Goal: Information Seeking & Learning: Learn about a topic

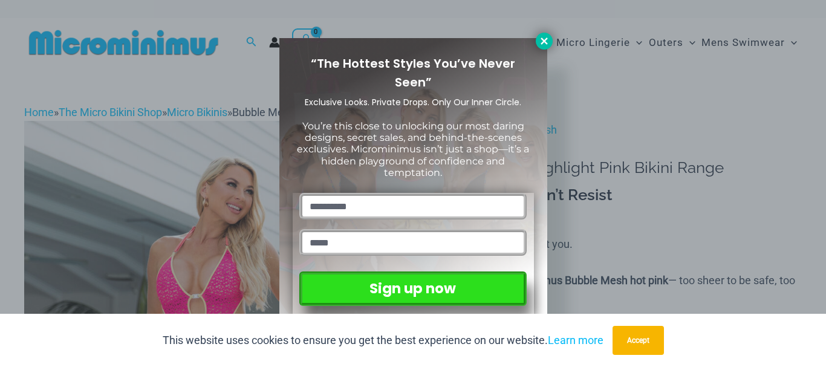
click at [546, 42] on icon at bounding box center [544, 41] width 11 height 11
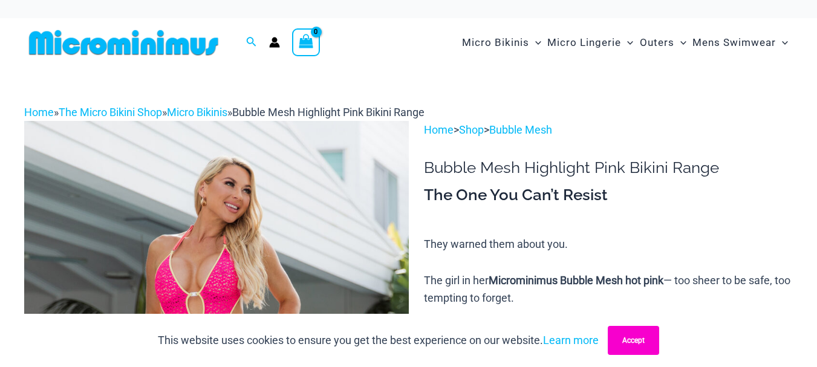
click at [625, 333] on button "Accept" at bounding box center [633, 340] width 51 height 29
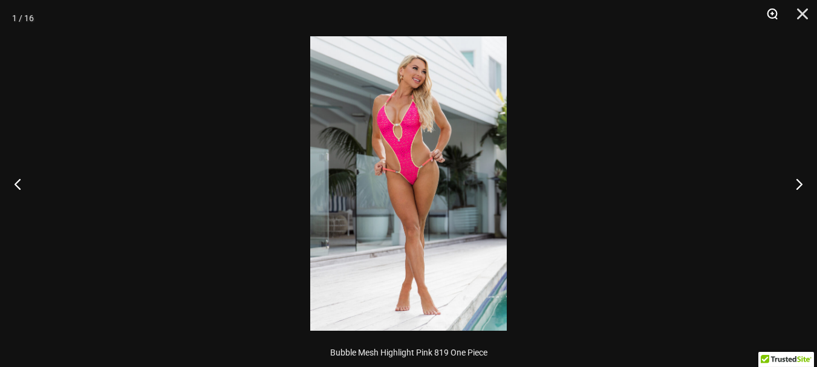
click at [770, 11] on button "Zoom" at bounding box center [768, 18] width 30 height 36
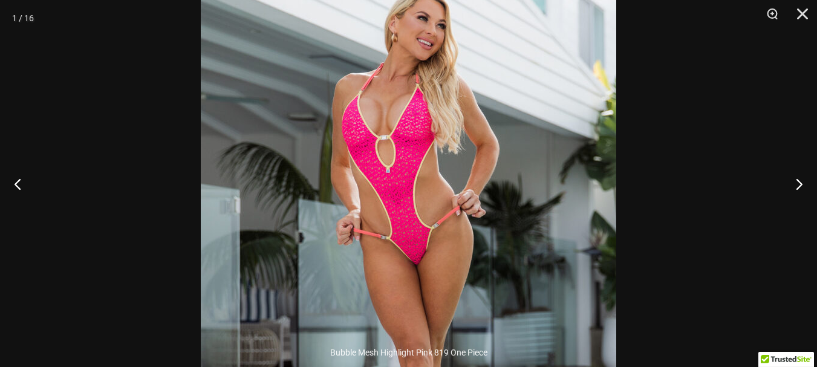
click at [476, 141] on img at bounding box center [408, 261] width 415 height 623
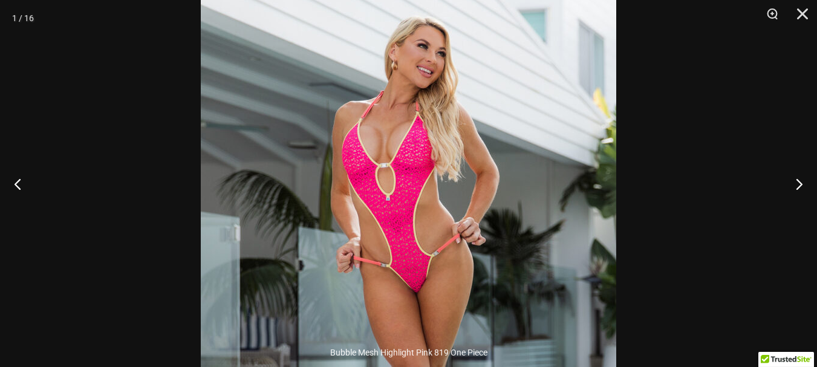
click at [387, 78] on img at bounding box center [408, 289] width 415 height 623
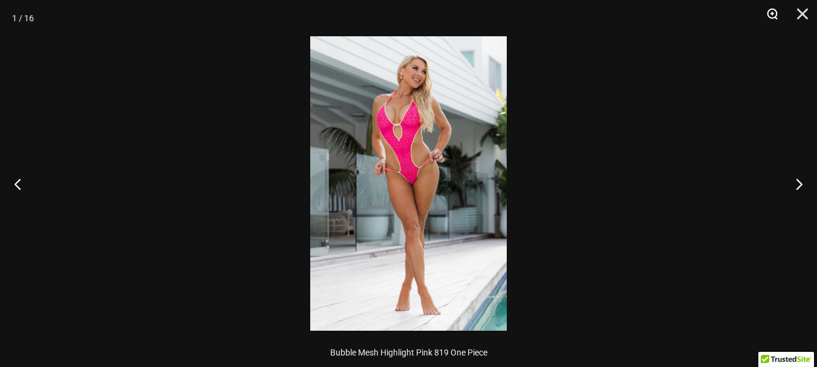
click at [772, 15] on button "Zoom" at bounding box center [768, 18] width 30 height 36
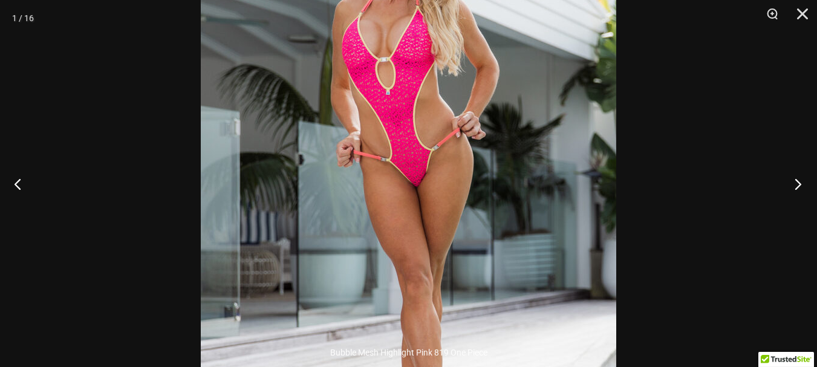
click at [799, 186] on button "Next" at bounding box center [793, 184] width 45 height 60
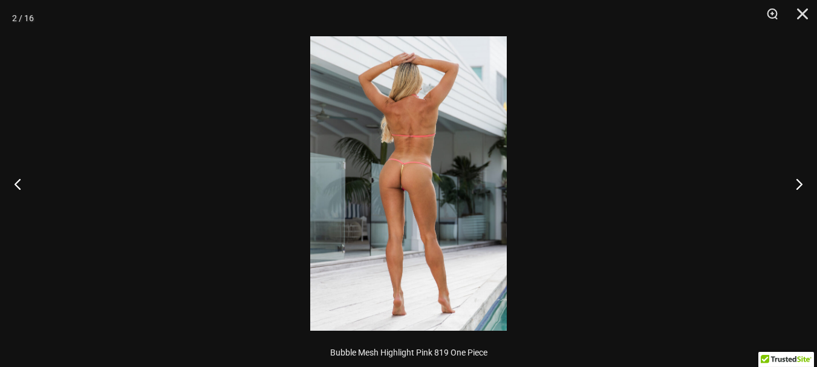
click at [433, 133] on img at bounding box center [408, 183] width 196 height 294
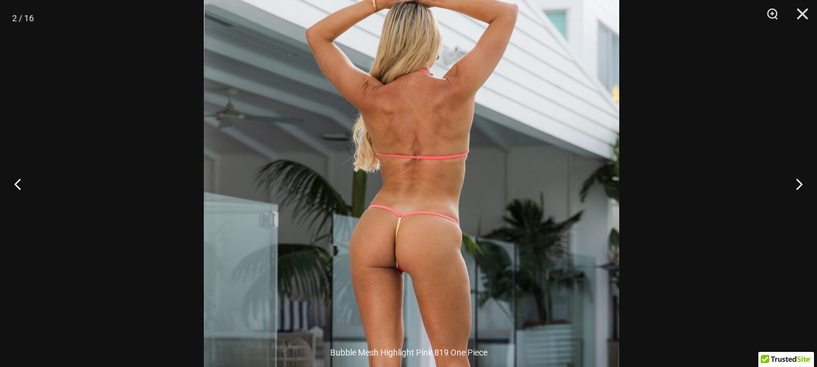
click at [486, 292] on img at bounding box center [411, 257] width 415 height 623
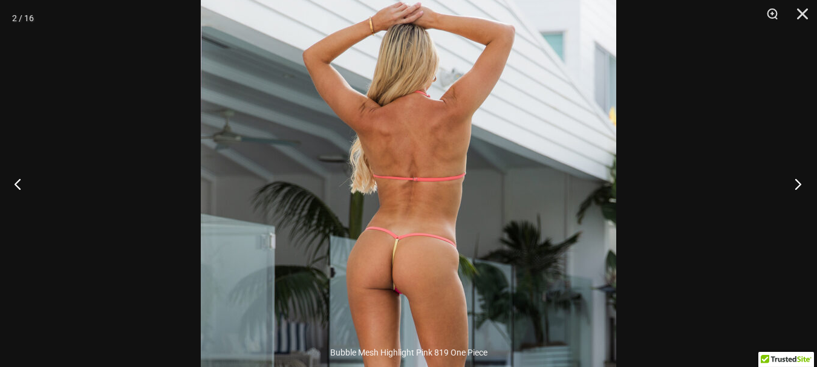
click at [794, 184] on button "Next" at bounding box center [793, 184] width 45 height 60
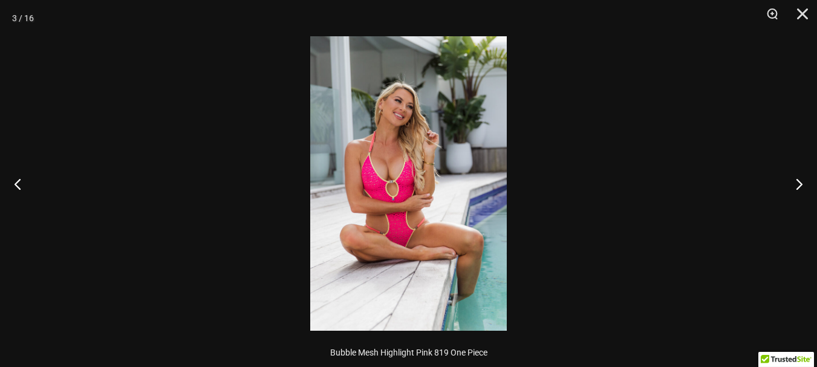
click at [438, 143] on img at bounding box center [408, 183] width 196 height 294
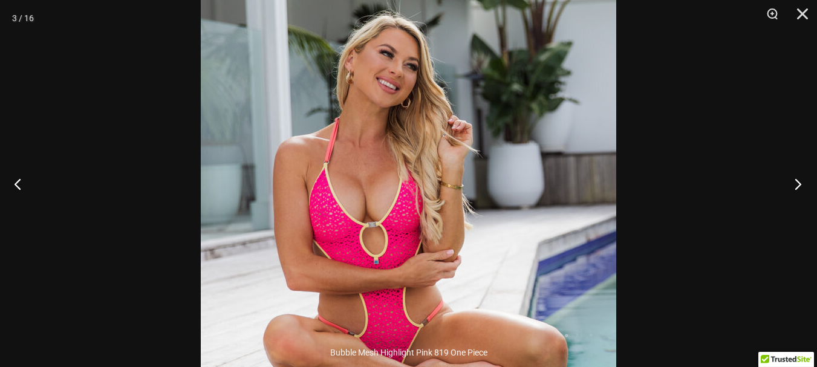
click at [799, 185] on button "Next" at bounding box center [793, 184] width 45 height 60
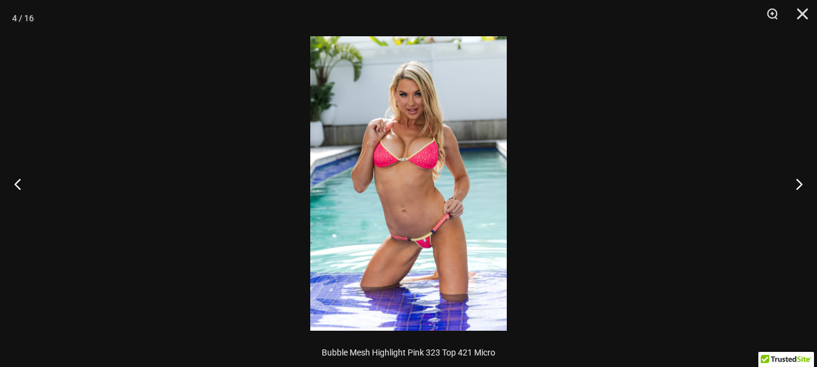
click at [427, 123] on img at bounding box center [408, 183] width 196 height 294
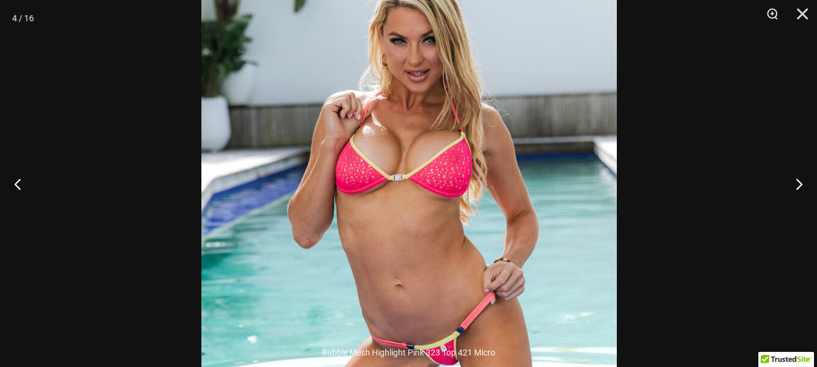
click at [495, 213] on img at bounding box center [408, 228] width 415 height 623
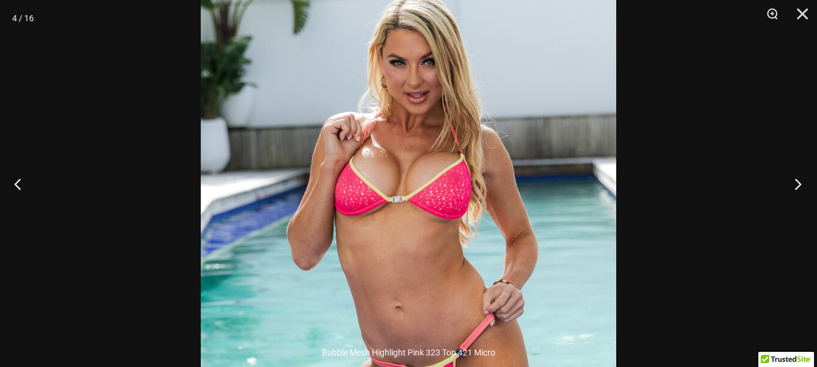
click at [796, 184] on button "Next" at bounding box center [793, 184] width 45 height 60
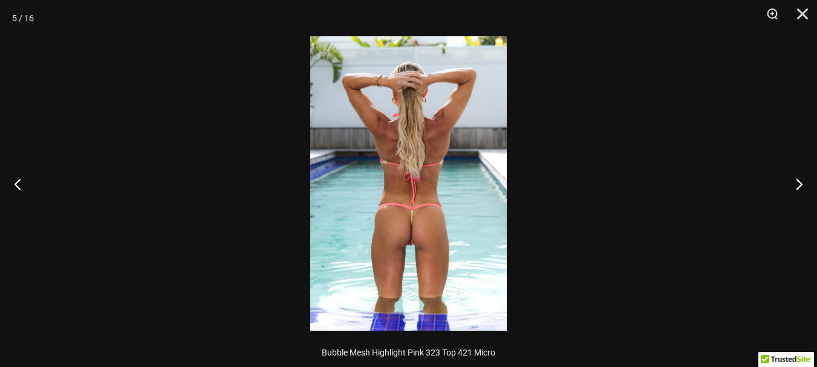
click at [443, 187] on img at bounding box center [408, 183] width 196 height 294
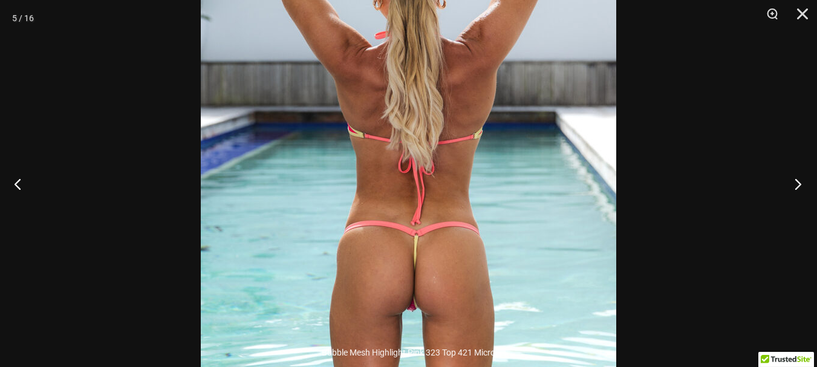
click at [798, 186] on button "Next" at bounding box center [793, 184] width 45 height 60
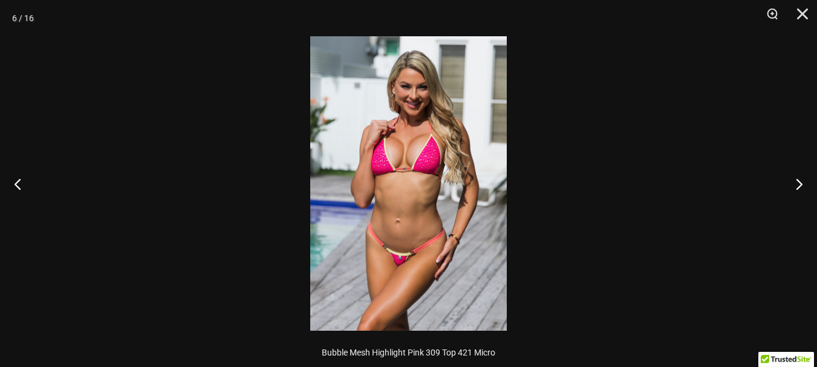
click at [414, 80] on img at bounding box center [408, 183] width 196 height 294
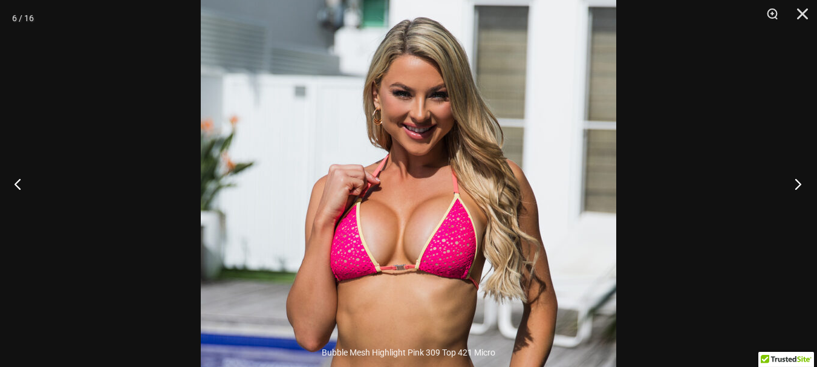
click at [795, 183] on button "Next" at bounding box center [793, 184] width 45 height 60
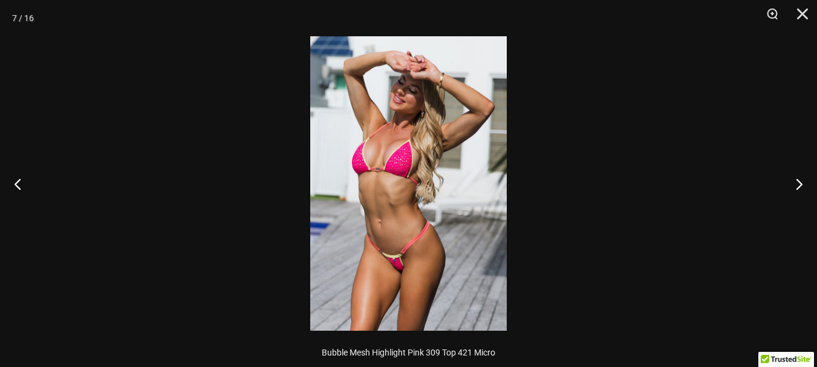
click at [403, 79] on img at bounding box center [408, 183] width 196 height 294
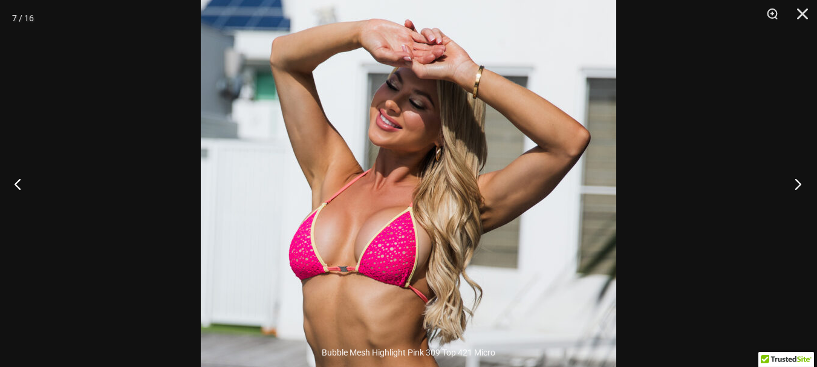
click at [801, 185] on button "Next" at bounding box center [793, 184] width 45 height 60
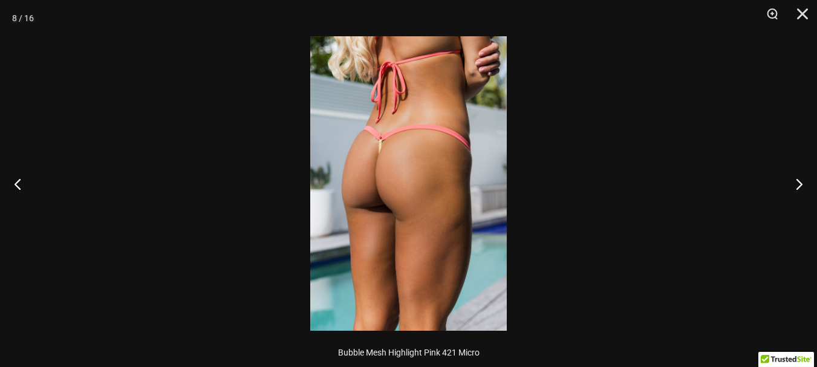
click at [412, 161] on img at bounding box center [408, 183] width 196 height 294
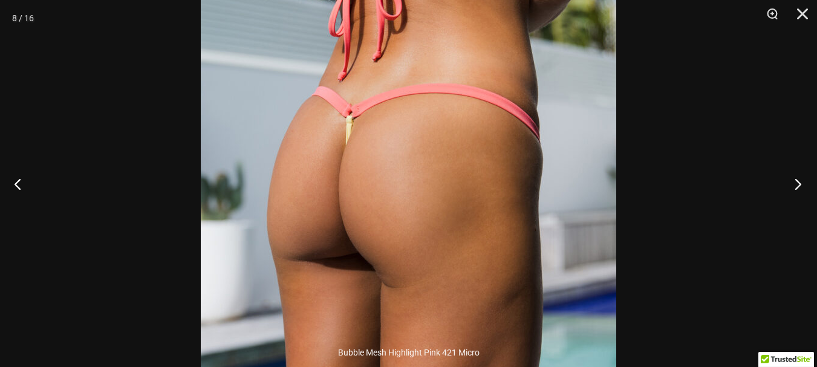
click at [794, 183] on button "Next" at bounding box center [793, 184] width 45 height 60
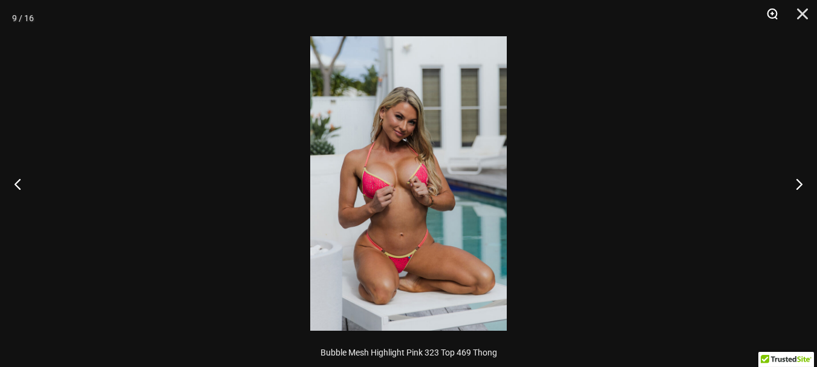
click at [768, 15] on button "Zoom" at bounding box center [768, 18] width 30 height 36
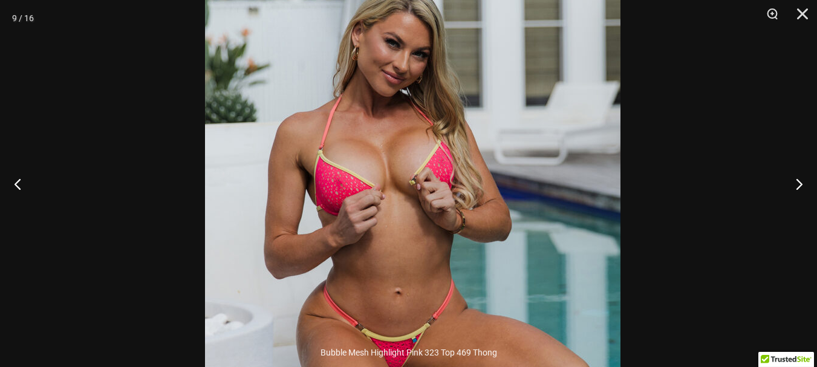
click at [518, 192] on img at bounding box center [412, 183] width 415 height 623
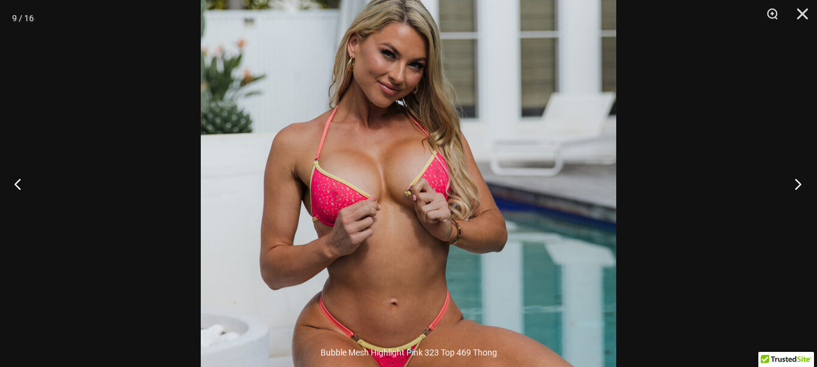
click at [797, 181] on button "Next" at bounding box center [793, 184] width 45 height 60
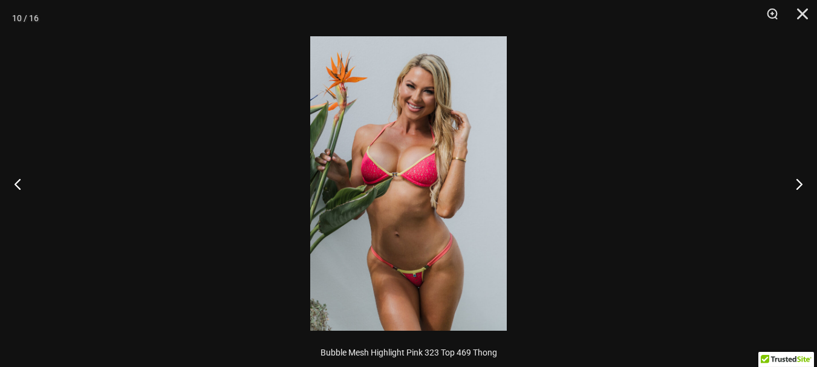
click at [429, 120] on img at bounding box center [408, 183] width 196 height 294
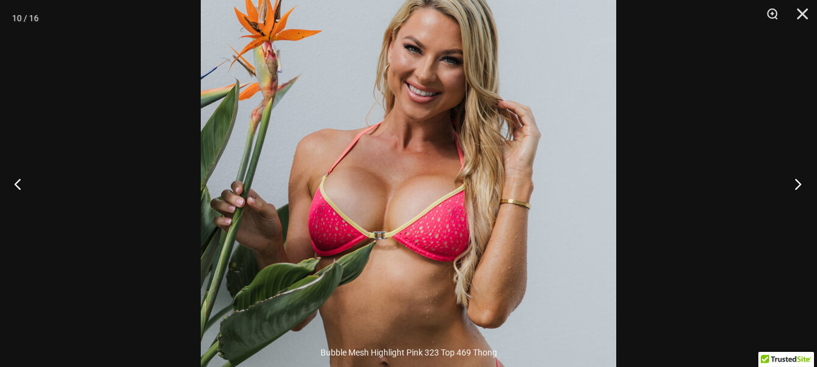
click at [799, 183] on button "Next" at bounding box center [793, 184] width 45 height 60
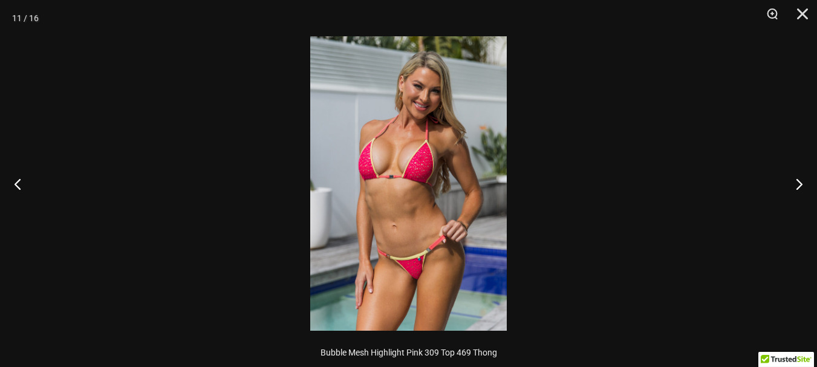
click at [441, 158] on img at bounding box center [408, 183] width 196 height 294
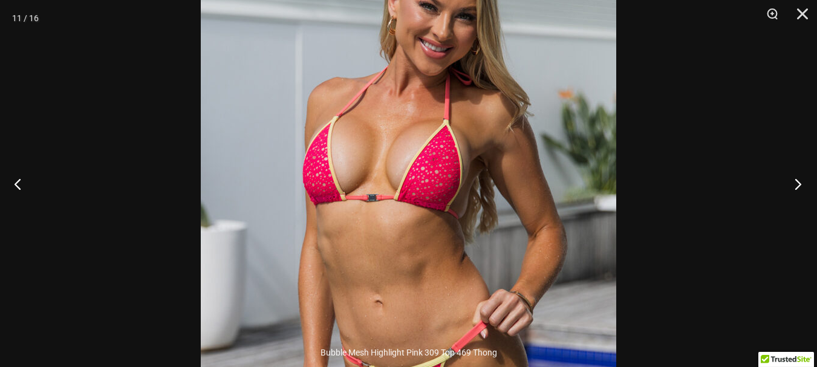
click at [797, 183] on button "Next" at bounding box center [793, 184] width 45 height 60
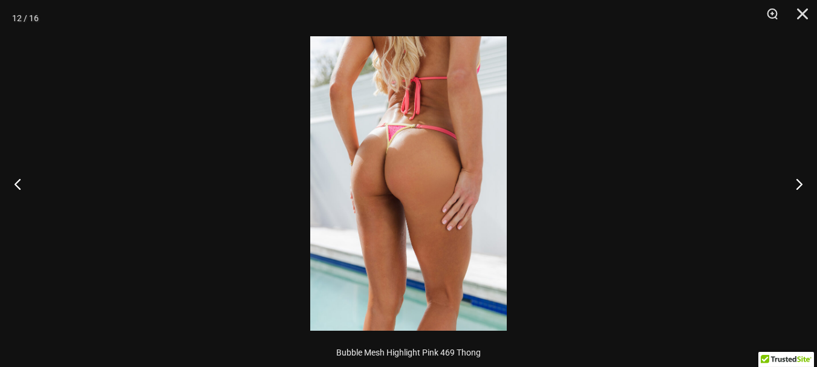
click at [478, 164] on img at bounding box center [408, 183] width 196 height 294
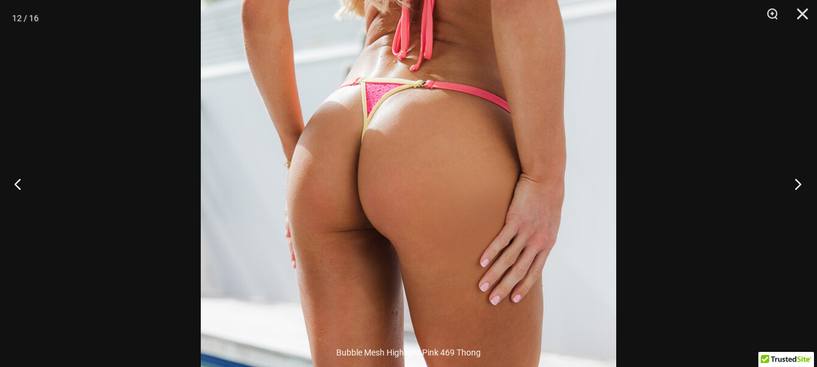
click at [799, 185] on button "Next" at bounding box center [793, 184] width 45 height 60
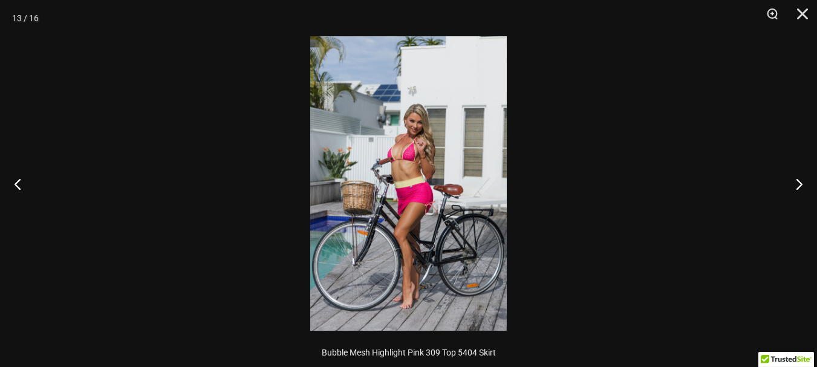
click at [401, 183] on img at bounding box center [408, 183] width 196 height 294
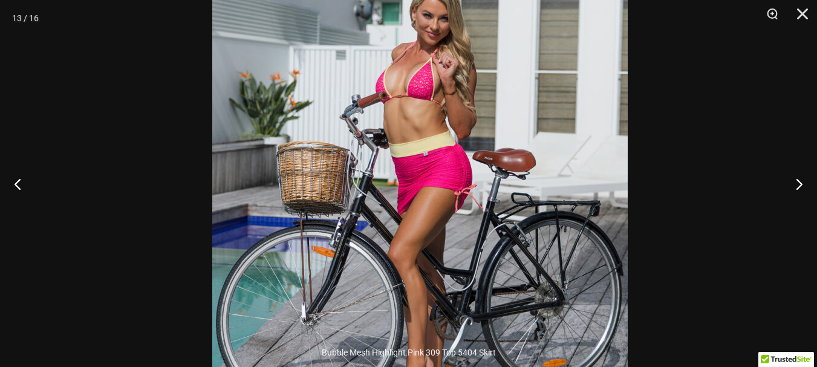
click at [565, 202] on img at bounding box center [419, 147] width 415 height 623
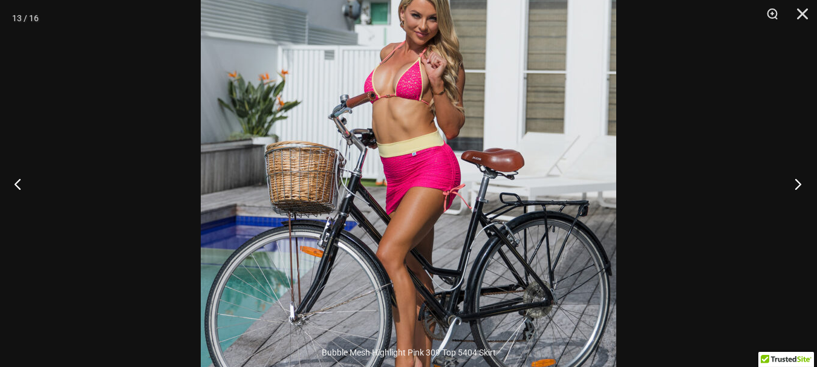
click at [801, 187] on button "Next" at bounding box center [793, 184] width 45 height 60
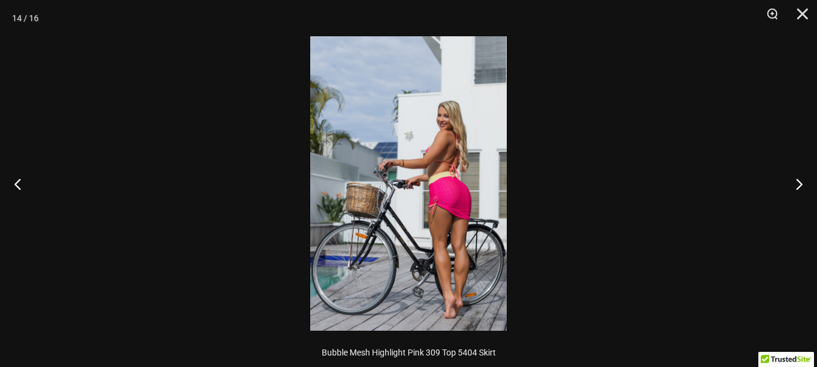
click at [481, 227] on img at bounding box center [408, 183] width 196 height 294
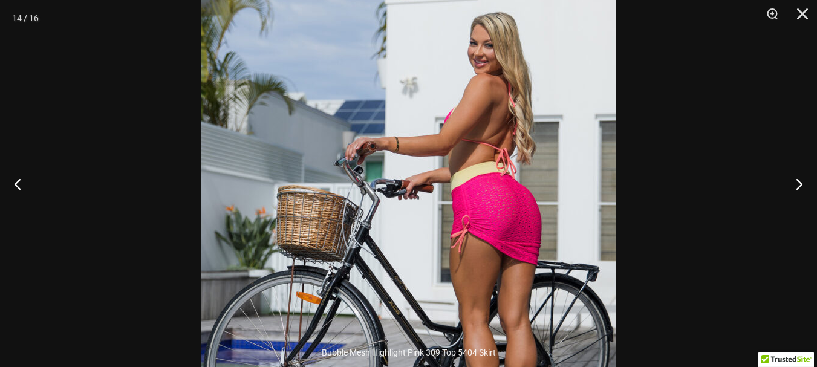
click at [557, 140] on img at bounding box center [408, 187] width 415 height 623
click at [800, 183] on button "Next" at bounding box center [793, 184] width 45 height 60
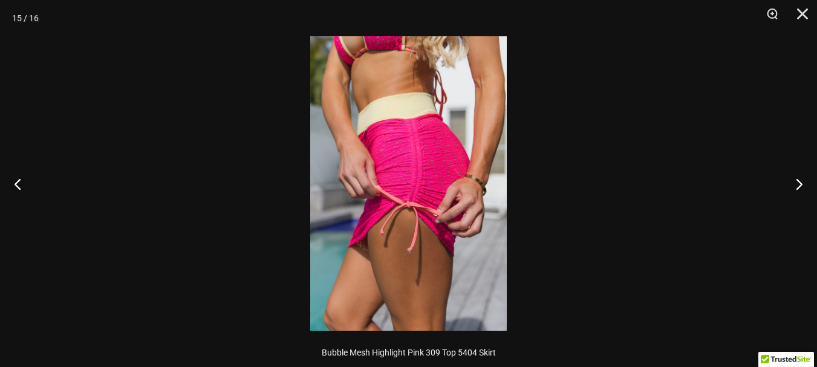
click at [388, 194] on img at bounding box center [408, 183] width 196 height 294
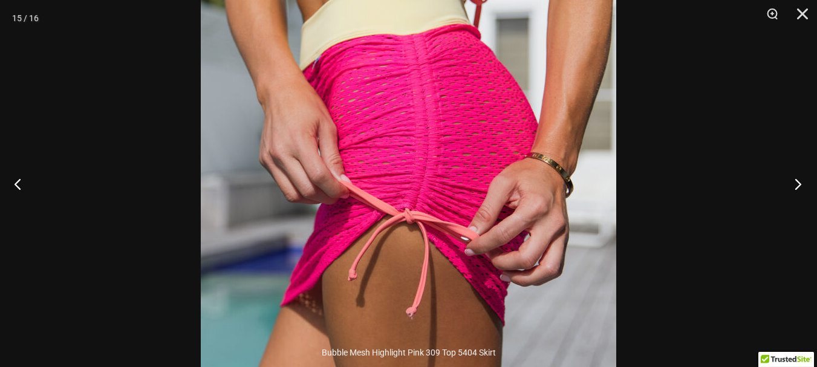
click at [799, 181] on button "Next" at bounding box center [793, 184] width 45 height 60
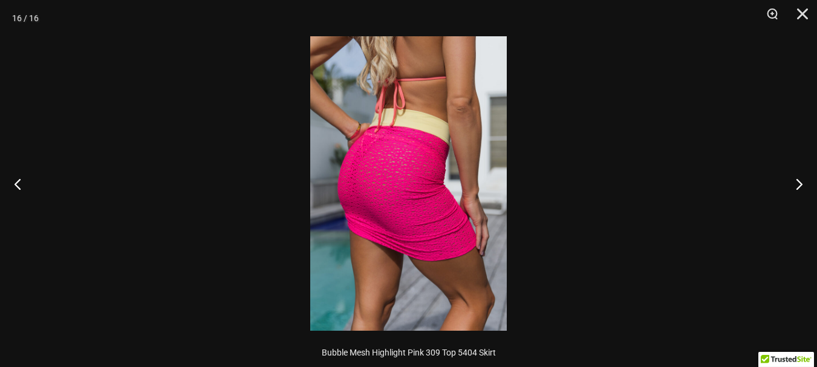
click at [438, 160] on img at bounding box center [408, 183] width 196 height 294
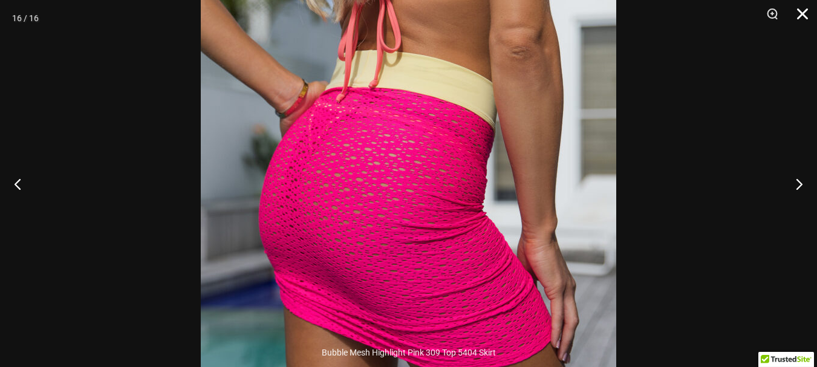
click at [800, 17] on button "Close" at bounding box center [798, 18] width 30 height 36
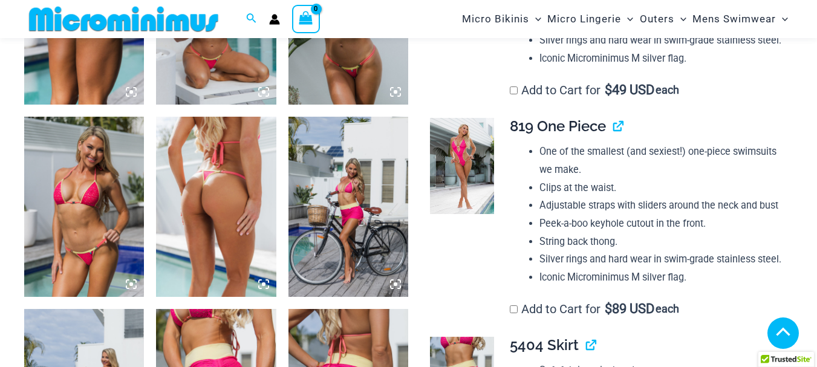
scroll to position [1138, 0]
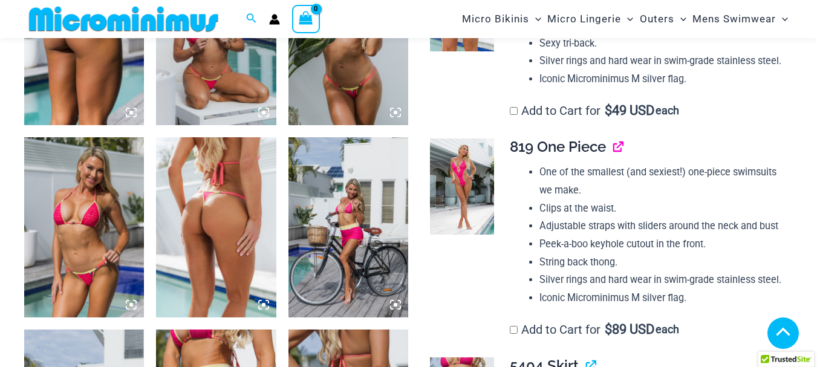
click at [613, 148] on link "View product" at bounding box center [613, 147] width 0 height 18
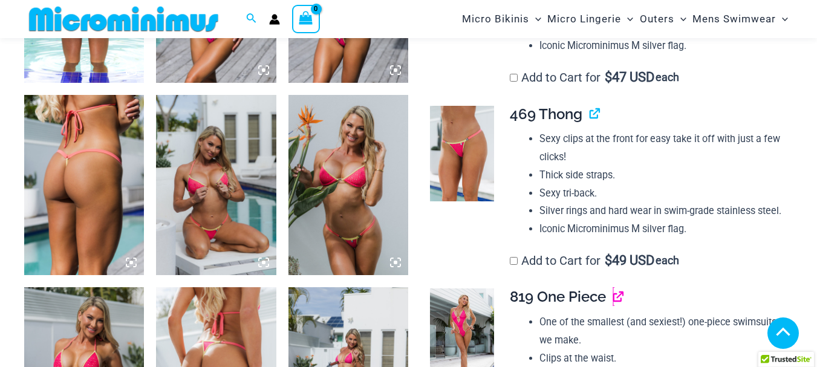
scroll to position [956, 0]
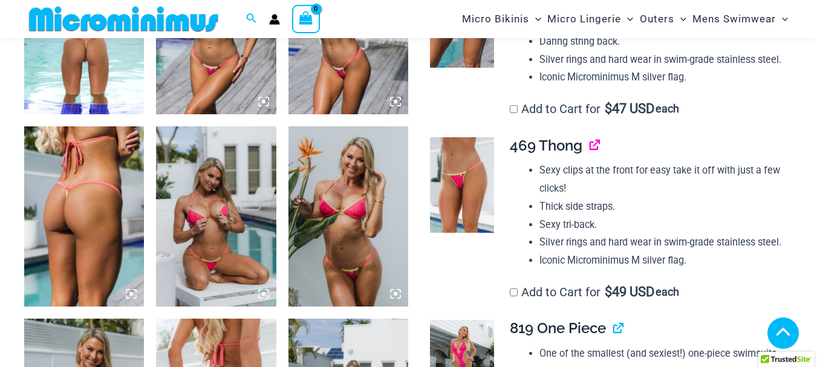
click at [589, 148] on link "View product" at bounding box center [589, 146] width 0 height 18
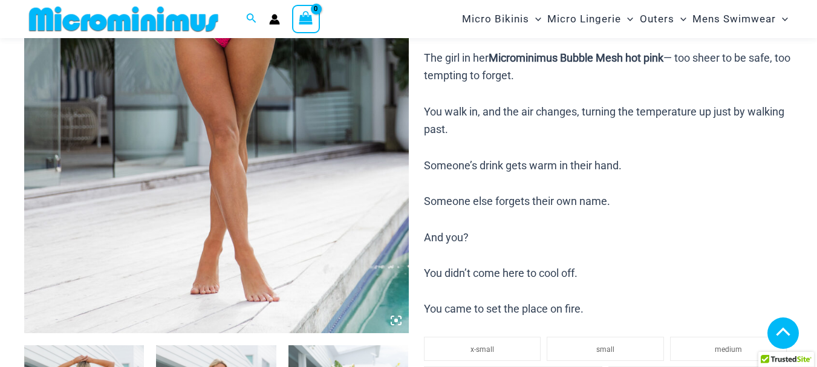
scroll to position [293, 0]
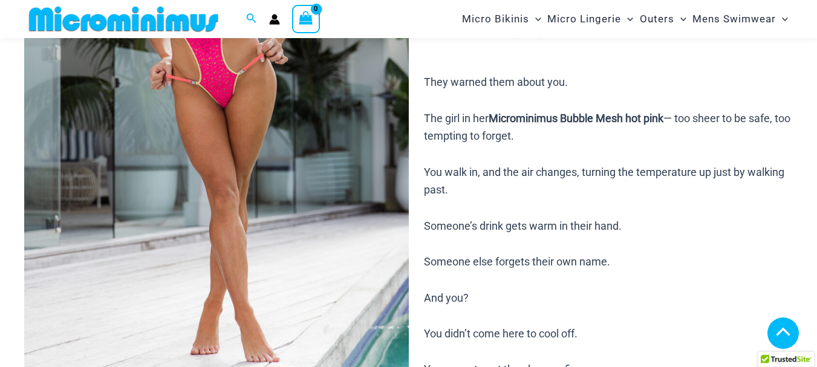
click at [263, 110] on img at bounding box center [216, 105] width 385 height 576
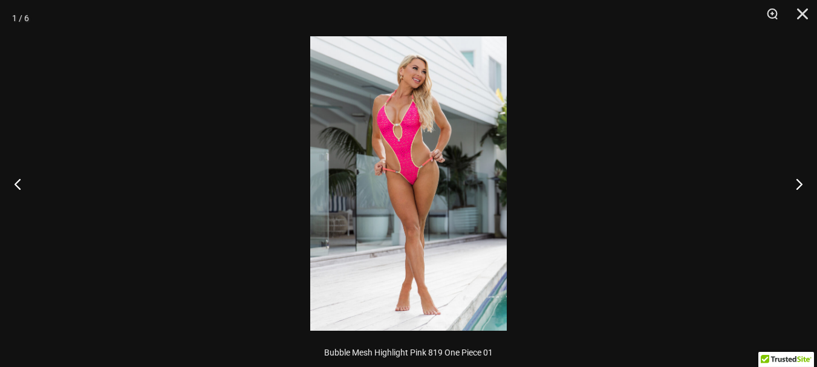
click at [391, 144] on img at bounding box center [408, 183] width 196 height 294
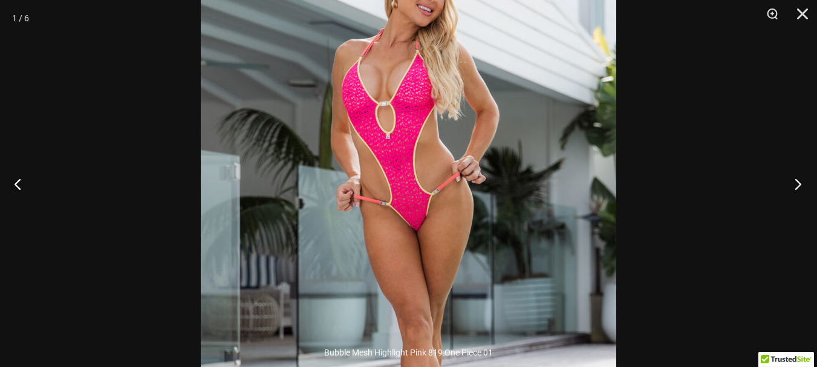
click at [798, 187] on button "Next" at bounding box center [793, 184] width 45 height 60
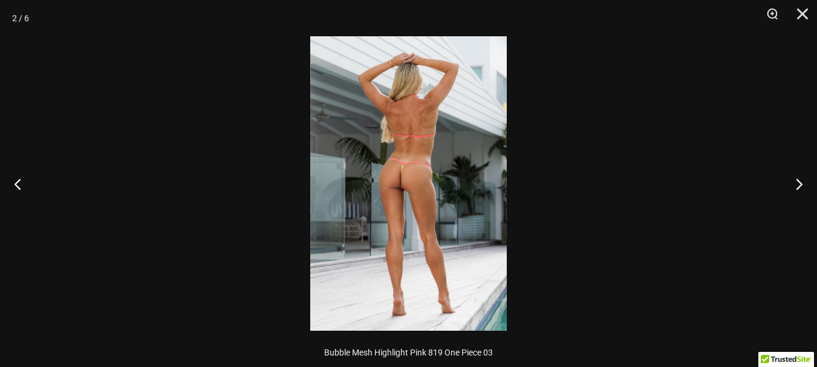
click at [460, 160] on img at bounding box center [408, 183] width 196 height 294
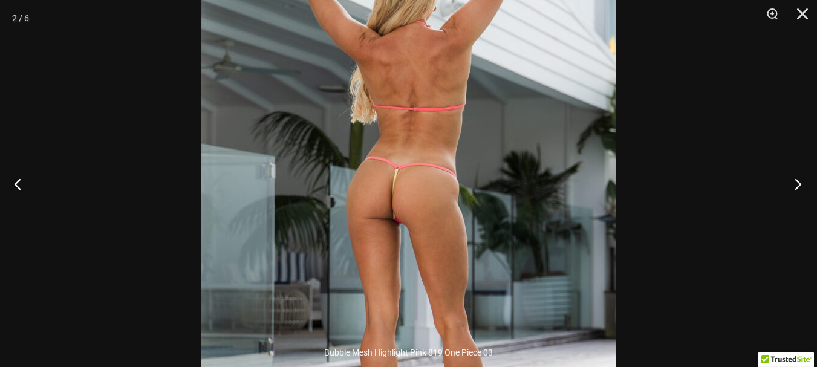
click at [800, 182] on button "Next" at bounding box center [793, 184] width 45 height 60
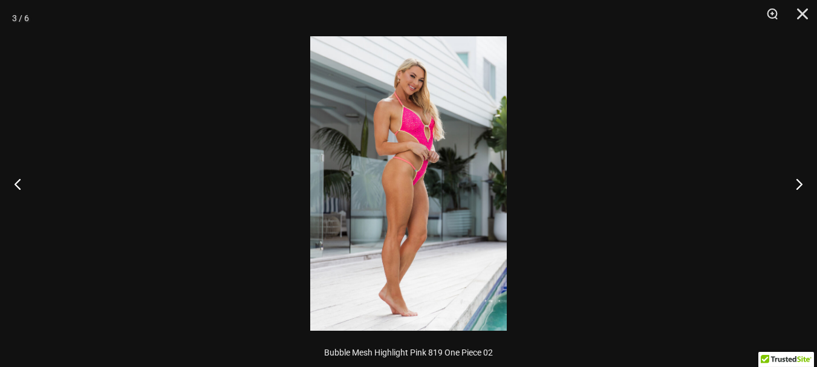
click at [455, 100] on img at bounding box center [408, 183] width 196 height 294
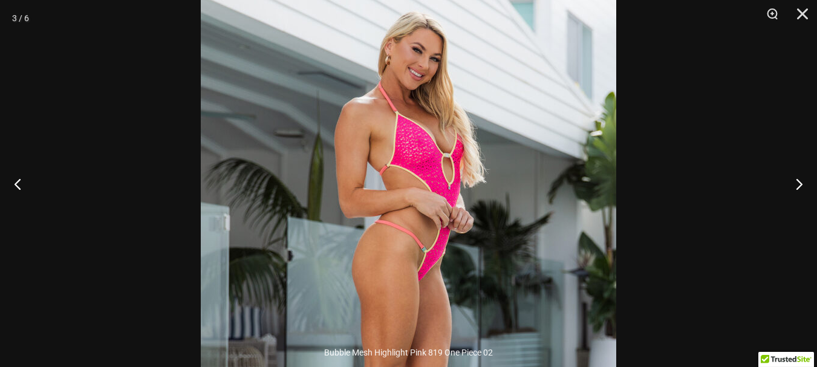
click at [533, 114] on img at bounding box center [408, 277] width 415 height 623
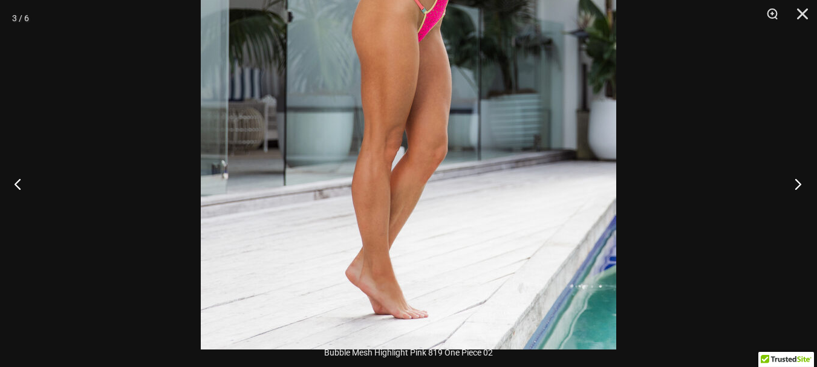
click at [794, 183] on button "Next" at bounding box center [793, 184] width 45 height 60
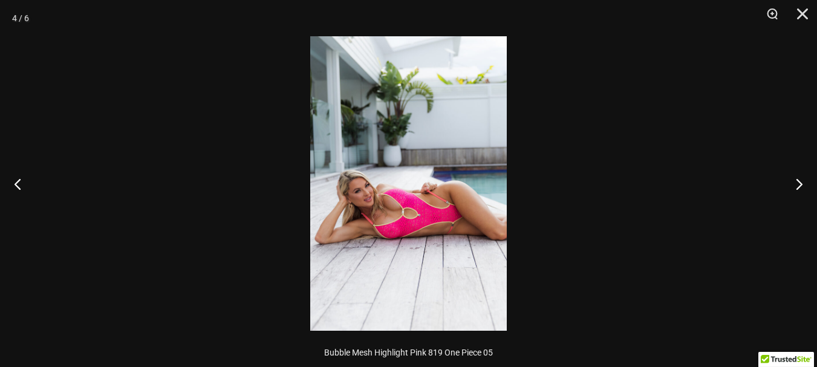
click at [410, 221] on img at bounding box center [408, 183] width 196 height 294
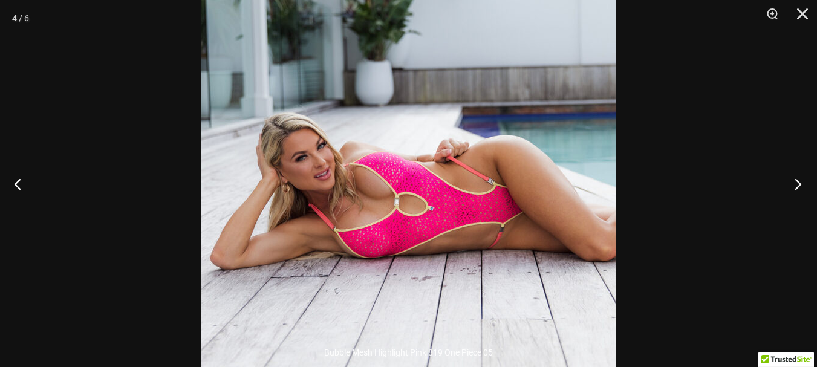
click at [803, 186] on button "Next" at bounding box center [793, 184] width 45 height 60
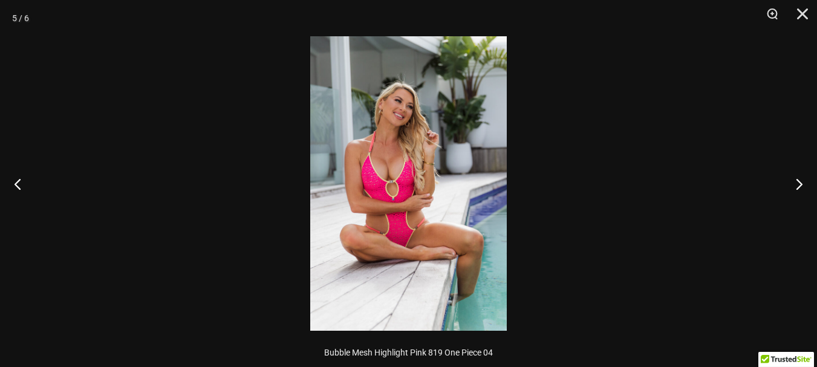
click at [398, 153] on img at bounding box center [408, 183] width 196 height 294
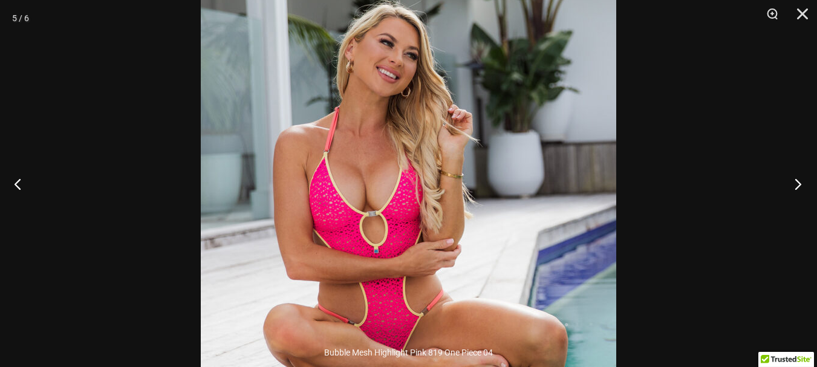
click at [804, 184] on button "Next" at bounding box center [793, 184] width 45 height 60
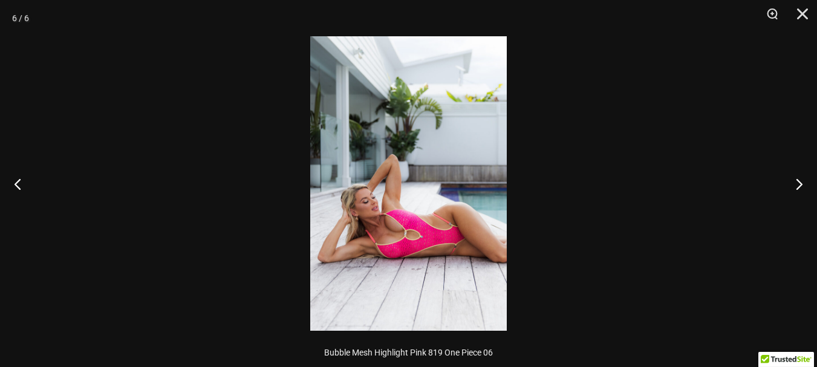
click at [464, 244] on img at bounding box center [408, 183] width 196 height 294
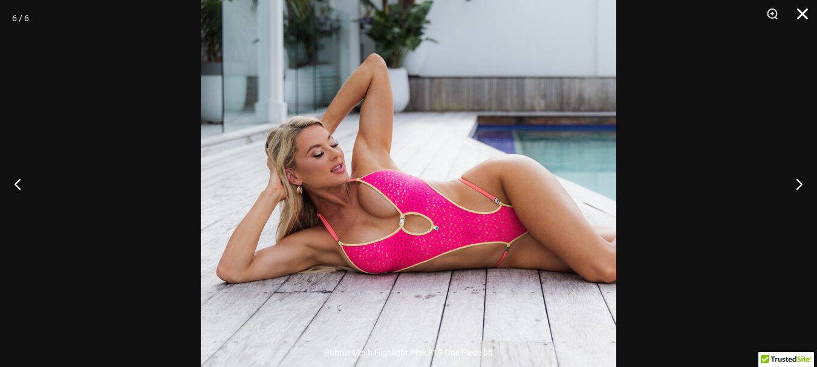
click at [801, 16] on button "Close" at bounding box center [798, 18] width 30 height 36
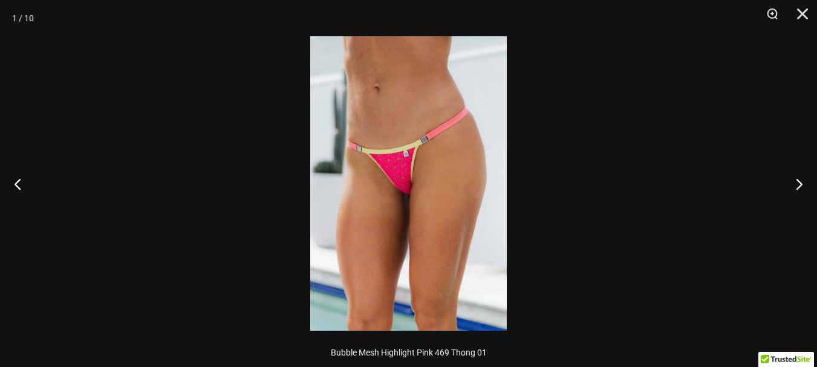
click at [393, 169] on img at bounding box center [408, 183] width 196 height 294
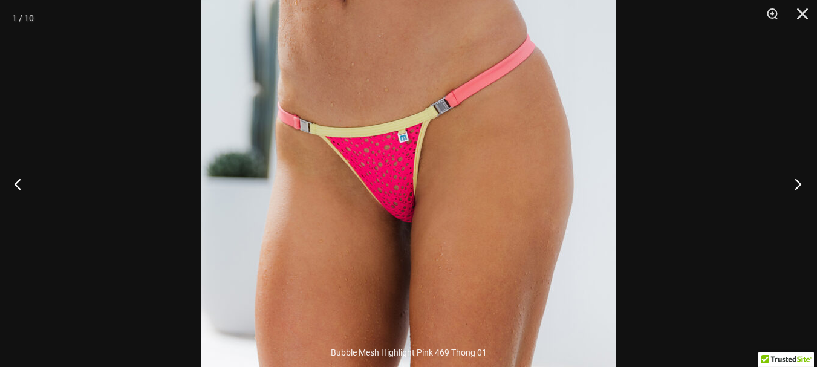
click at [794, 181] on button "Next" at bounding box center [793, 184] width 45 height 60
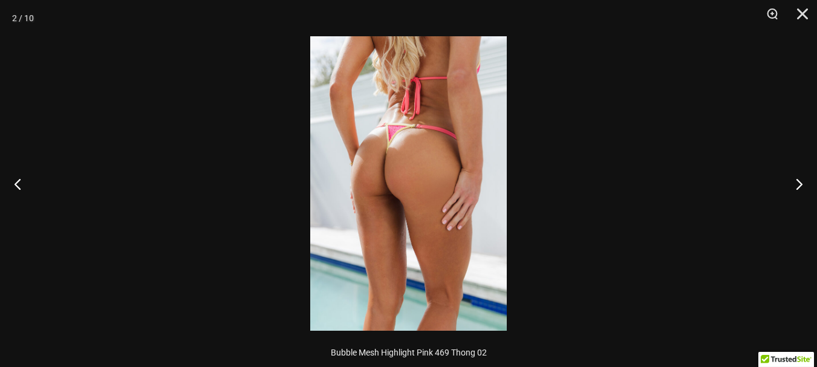
click at [445, 154] on img at bounding box center [408, 183] width 196 height 294
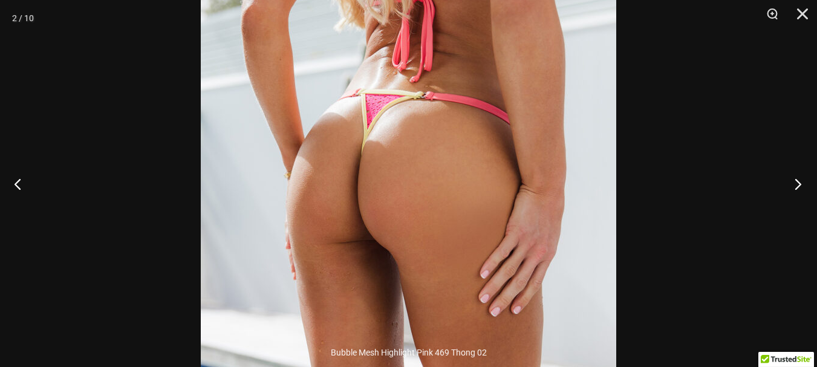
click at [797, 181] on button "Next" at bounding box center [793, 184] width 45 height 60
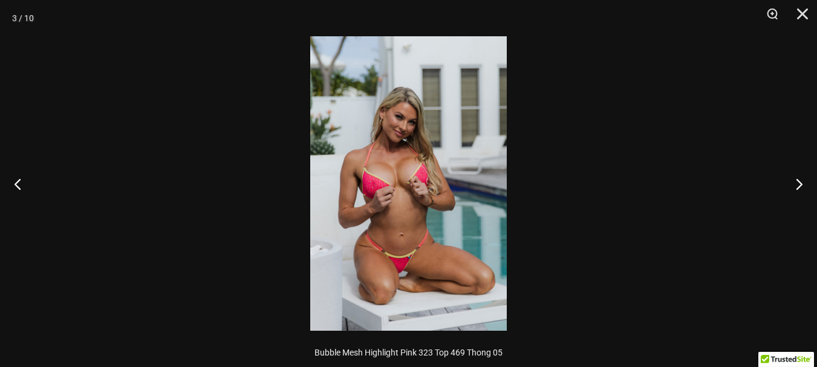
click at [440, 195] on img at bounding box center [408, 183] width 196 height 294
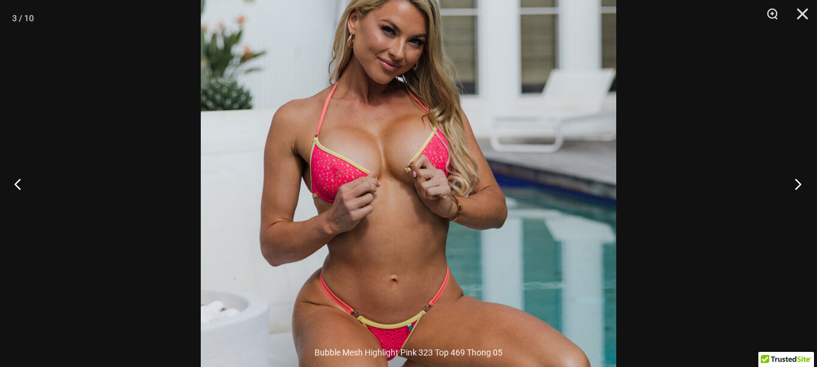
click at [799, 180] on button "Next" at bounding box center [793, 184] width 45 height 60
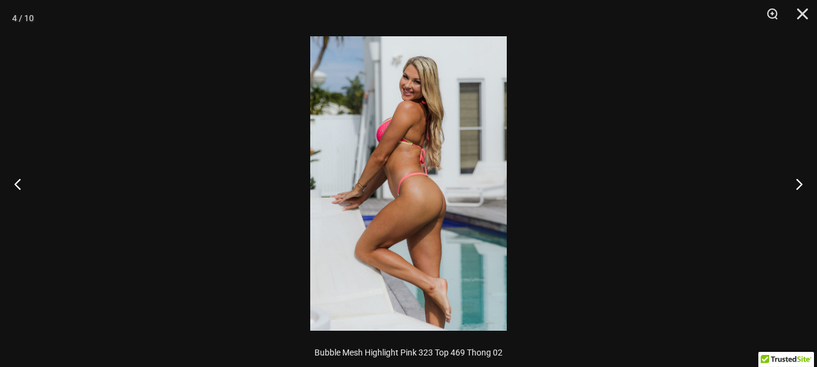
click at [429, 115] on img at bounding box center [408, 183] width 196 height 294
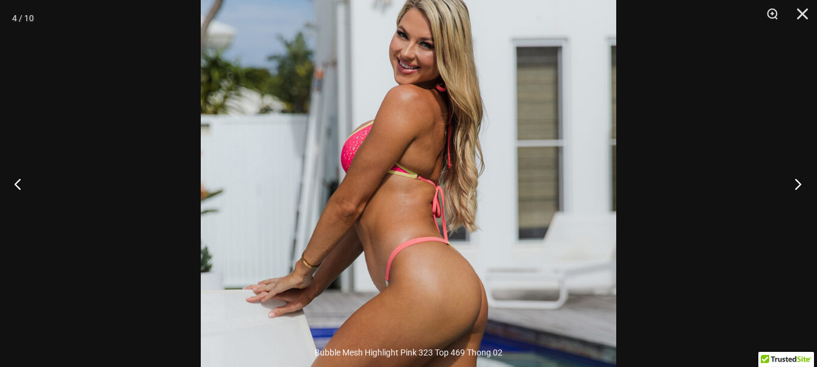
click at [797, 183] on button "Next" at bounding box center [793, 184] width 45 height 60
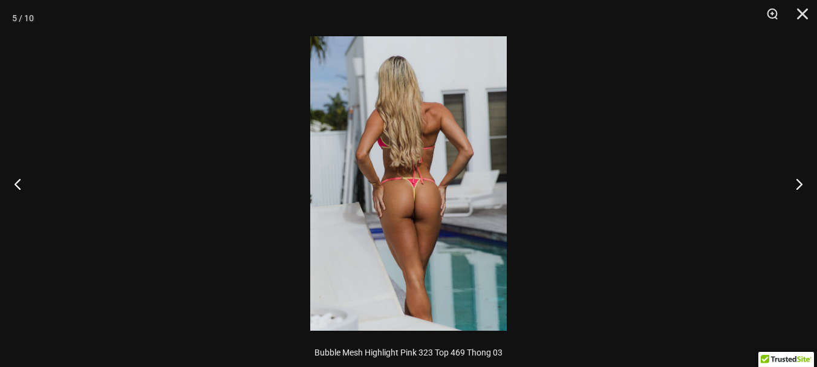
click at [429, 175] on img at bounding box center [408, 183] width 196 height 294
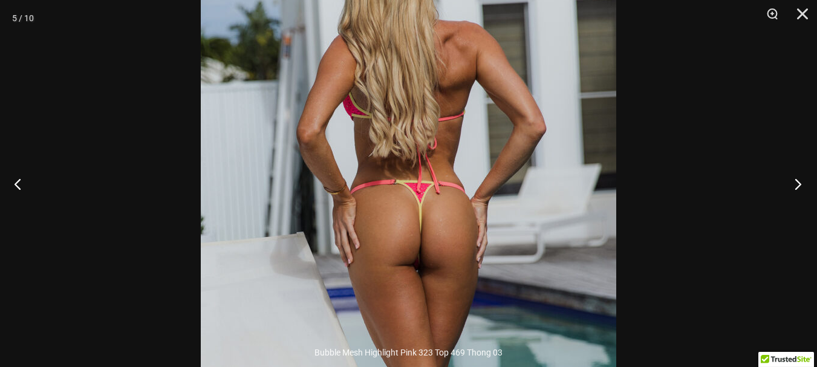
click at [797, 184] on button "Next" at bounding box center [793, 184] width 45 height 60
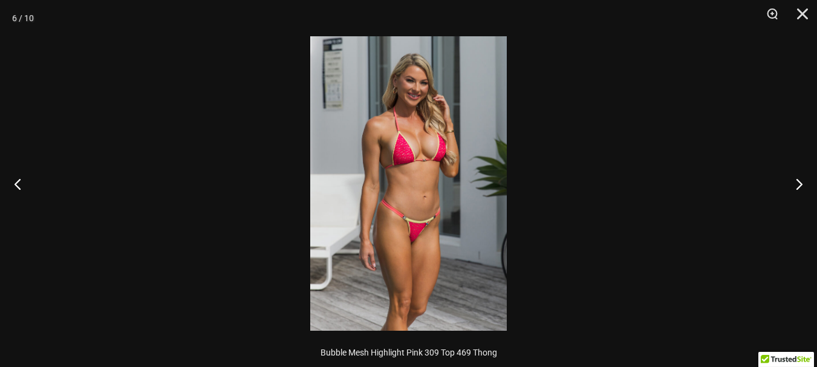
click at [438, 100] on img at bounding box center [408, 183] width 196 height 294
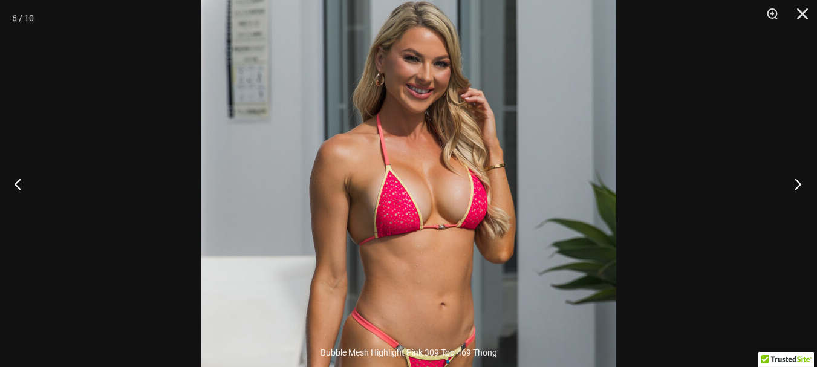
click at [796, 178] on button "Next" at bounding box center [793, 184] width 45 height 60
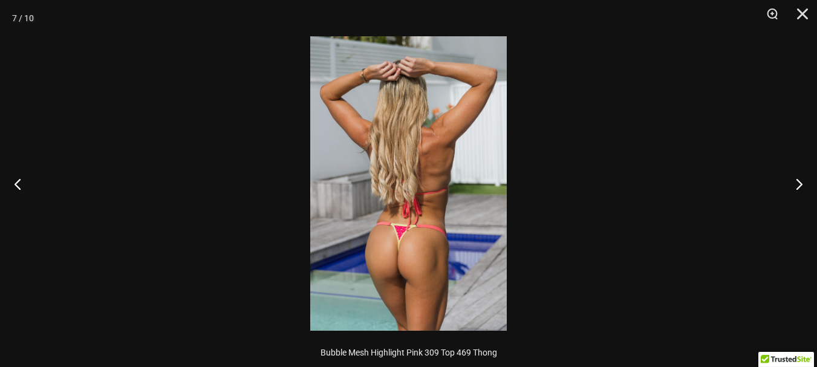
click at [447, 229] on img at bounding box center [408, 183] width 196 height 294
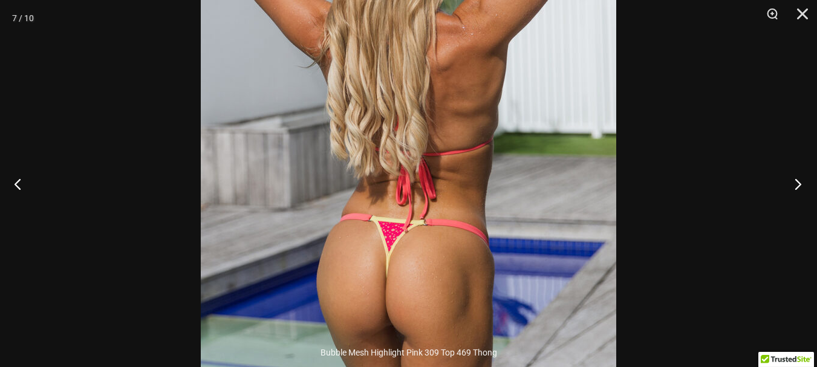
click at [801, 181] on button "Next" at bounding box center [793, 184] width 45 height 60
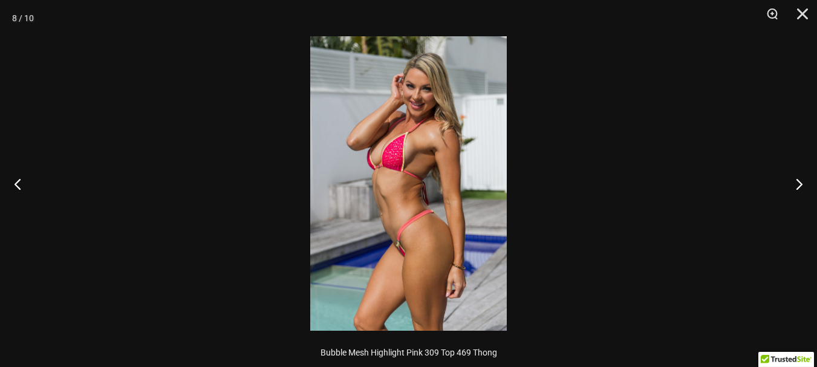
click at [449, 88] on img at bounding box center [408, 183] width 196 height 294
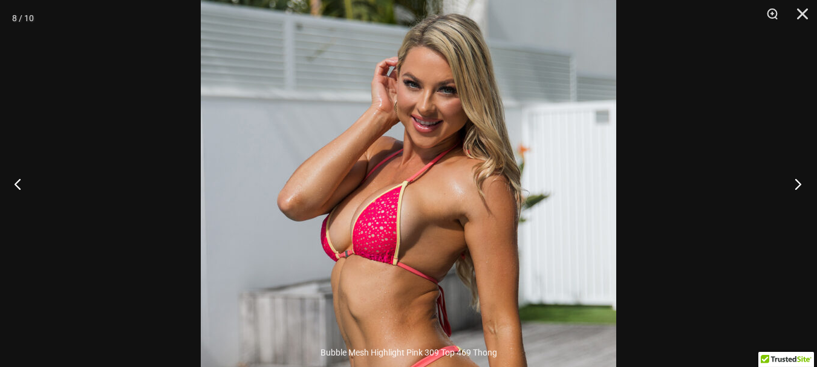
click at [799, 187] on button "Next" at bounding box center [793, 184] width 45 height 60
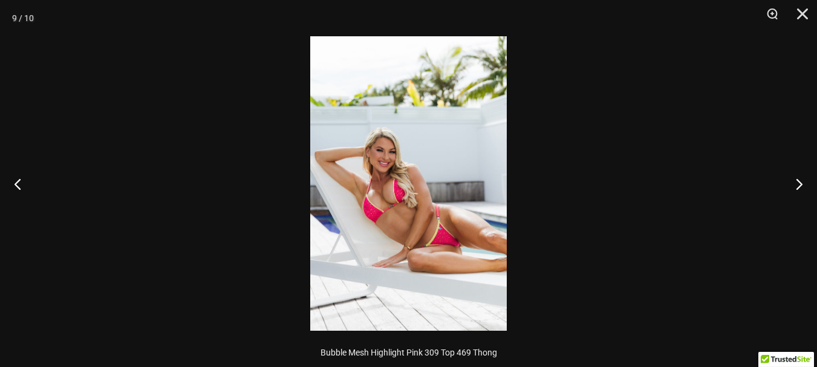
click at [430, 208] on img at bounding box center [408, 183] width 196 height 294
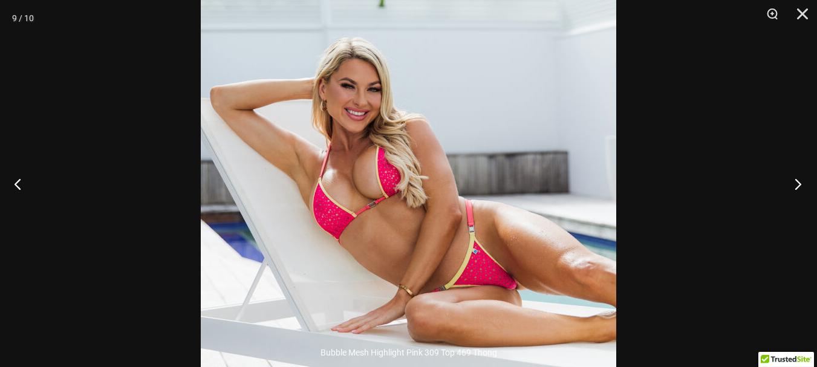
click at [799, 190] on button "Next" at bounding box center [793, 184] width 45 height 60
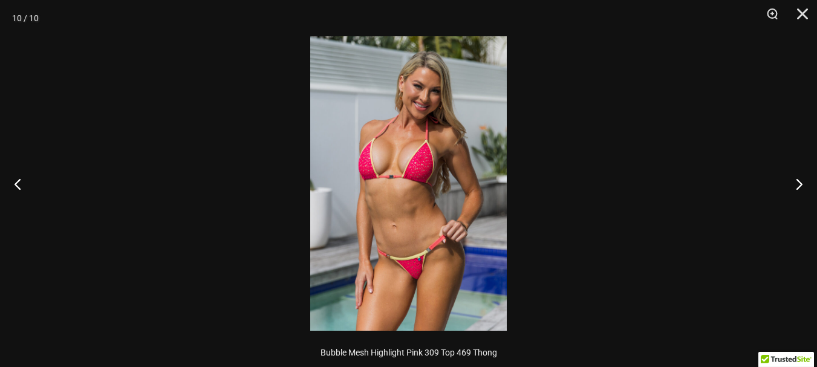
click at [445, 118] on img at bounding box center [408, 183] width 196 height 294
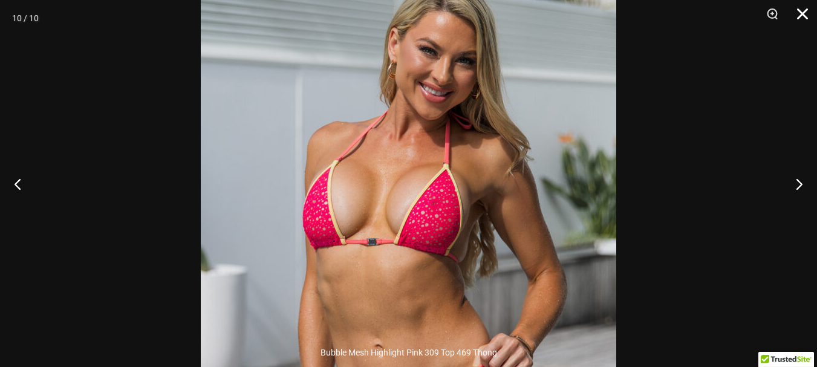
click at [802, 10] on button "Close" at bounding box center [798, 18] width 30 height 36
